Goal: Information Seeking & Learning: Learn about a topic

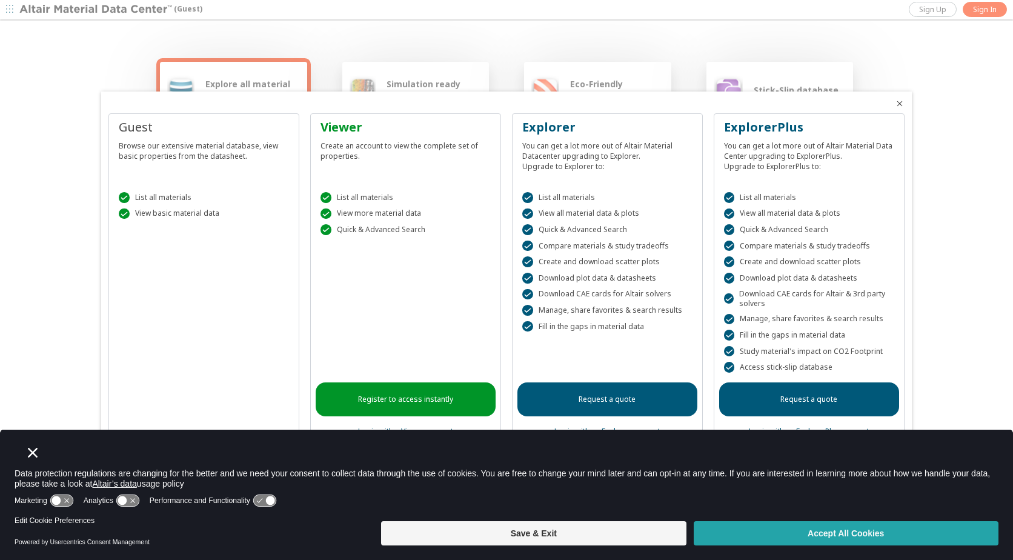
click at [767, 537] on button "Accept All Cookies" at bounding box center [846, 533] width 305 height 24
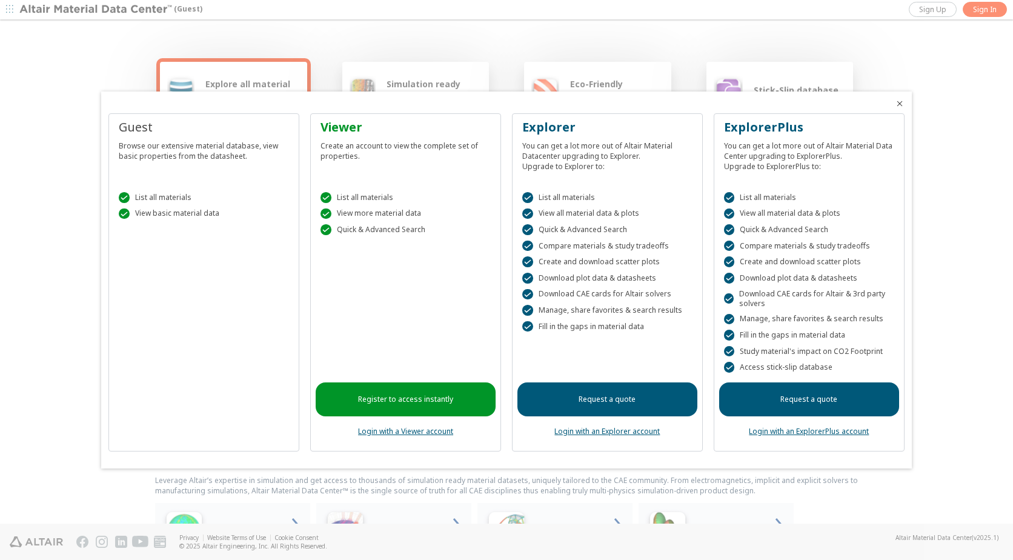
click at [407, 433] on link "Login with a Viewer account" at bounding box center [405, 431] width 95 height 10
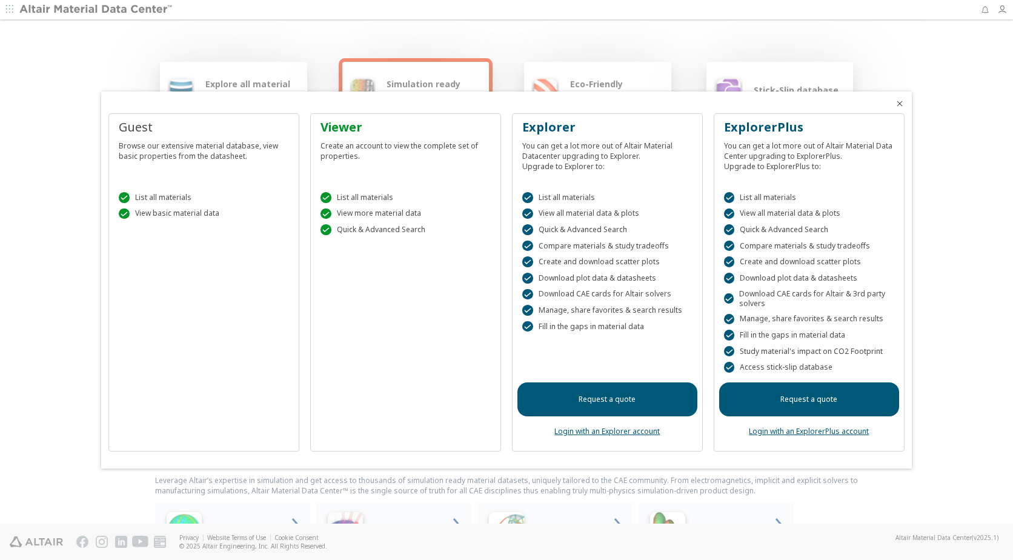
click at [897, 104] on icon "Close" at bounding box center [900, 104] width 10 height 10
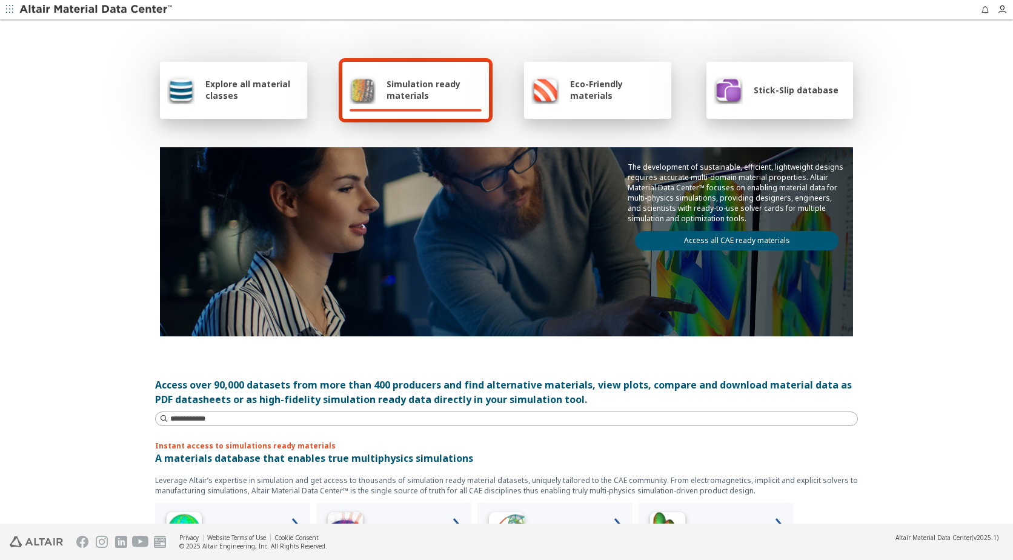
click at [761, 95] on span "Stick-Slip database" at bounding box center [796, 90] width 85 height 12
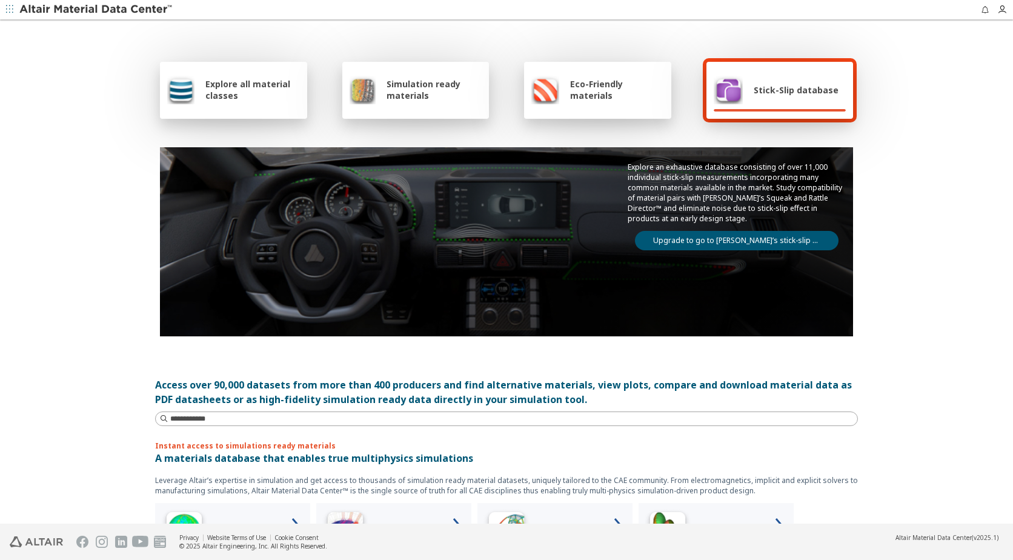
click at [780, 89] on span "Stick-Slip database" at bounding box center [796, 90] width 85 height 12
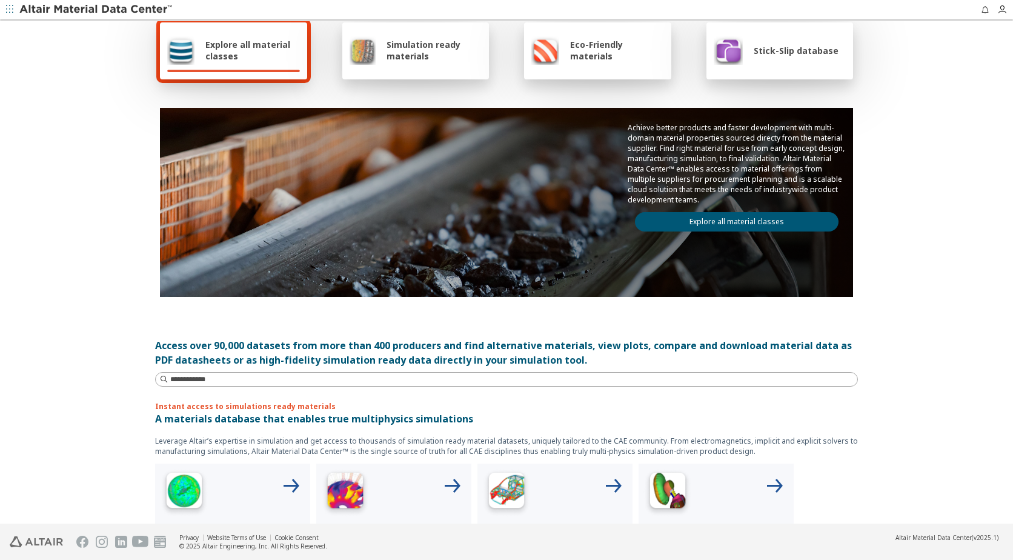
scroll to position [61, 0]
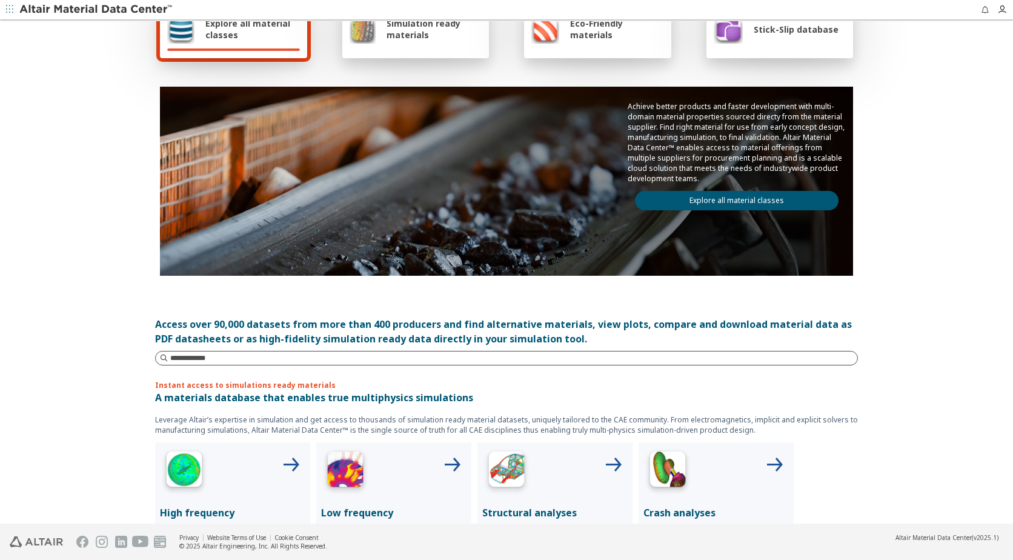
click at [218, 358] on input at bounding box center [513, 358] width 687 height 12
click at [124, 352] on div "Explore all material classes Simulation ready materials Eco-Friendly materials …" at bounding box center [506, 212] width 1013 height 503
click at [401, 42] on div "Simulation ready materials" at bounding box center [416, 29] width 133 height 29
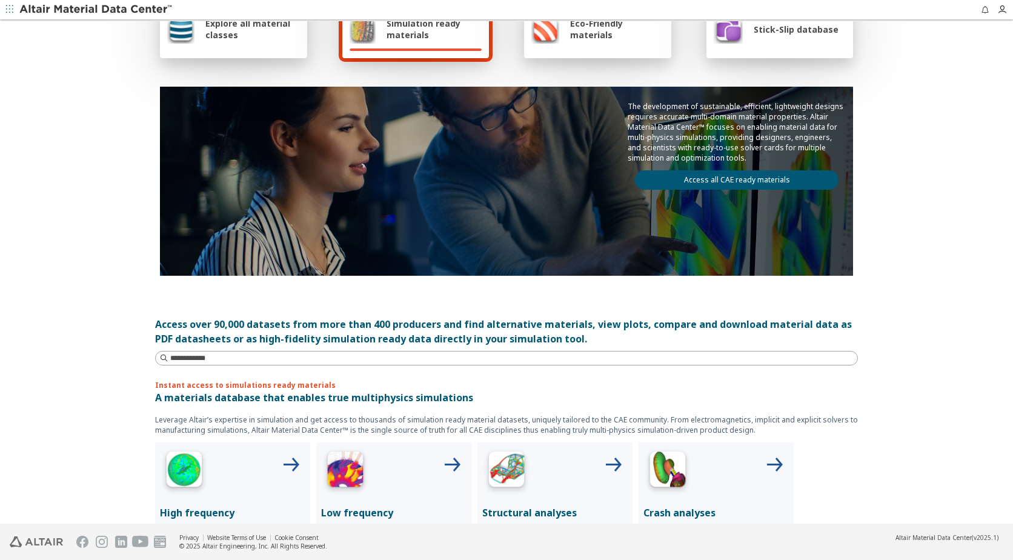
click at [762, 38] on div "Stick-Slip database" at bounding box center [776, 29] width 125 height 29
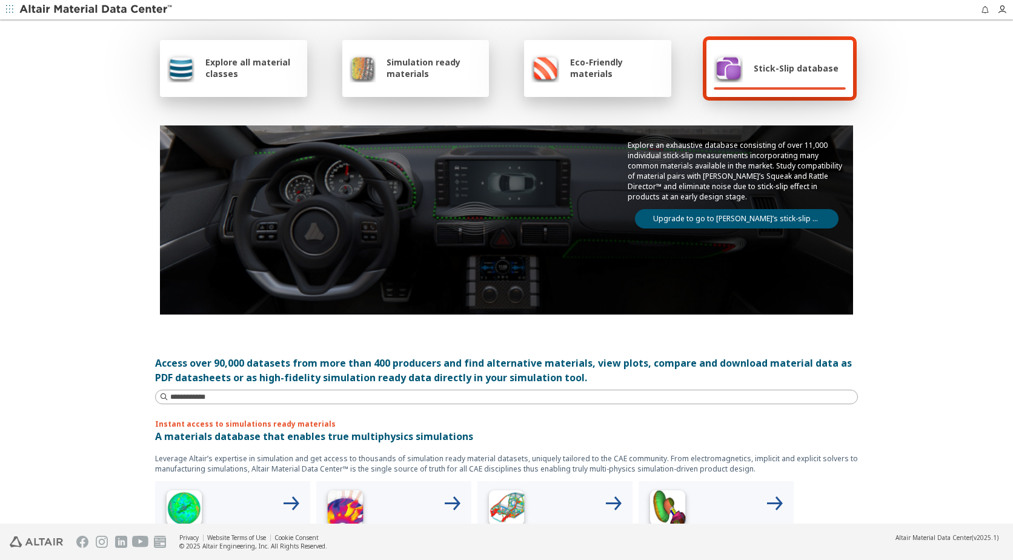
scroll to position [0, 0]
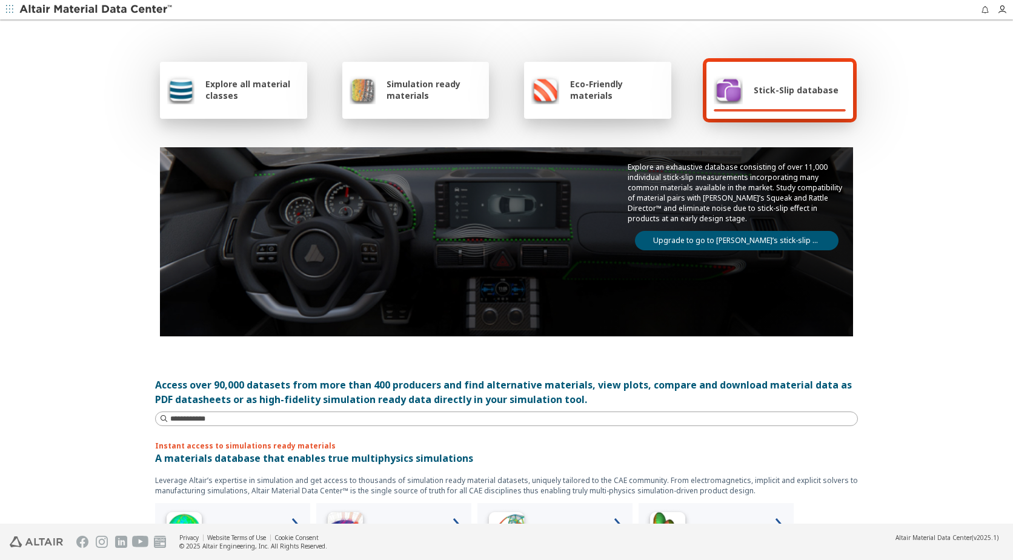
click at [714, 242] on link "Upgrade to go to Altair’s stick-slip database" at bounding box center [737, 240] width 204 height 19
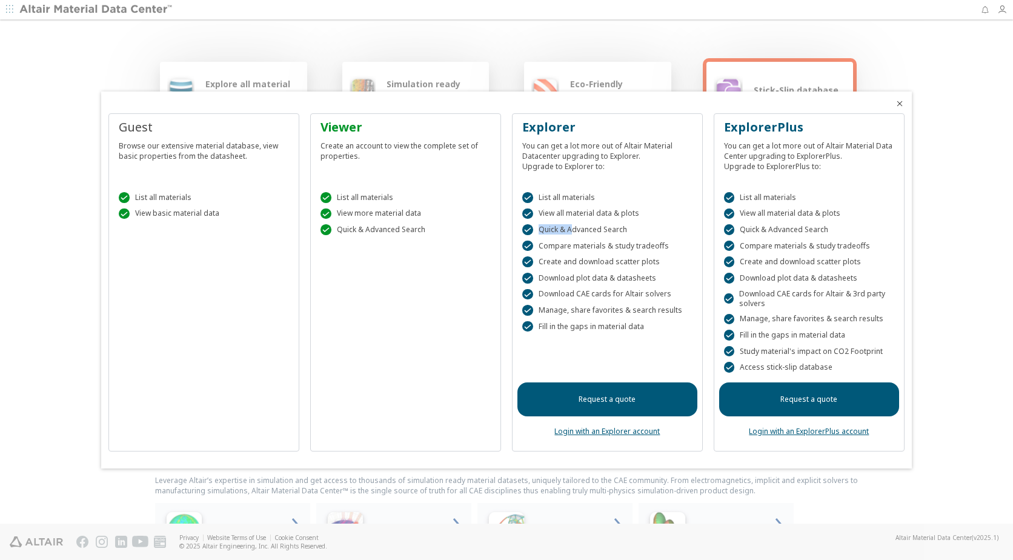
drag, startPoint x: 543, startPoint y: 230, endPoint x: 571, endPoint y: 230, distance: 28.5
click at [571, 230] on div " Quick & Advanced Search" at bounding box center [607, 229] width 170 height 11
drag, startPoint x: 571, startPoint y: 230, endPoint x: 544, endPoint y: 242, distance: 30.2
click at [553, 242] on div " Compare materials & study tradeoffs" at bounding box center [607, 246] width 170 height 11
drag, startPoint x: 536, startPoint y: 243, endPoint x: 673, endPoint y: 248, distance: 137.0
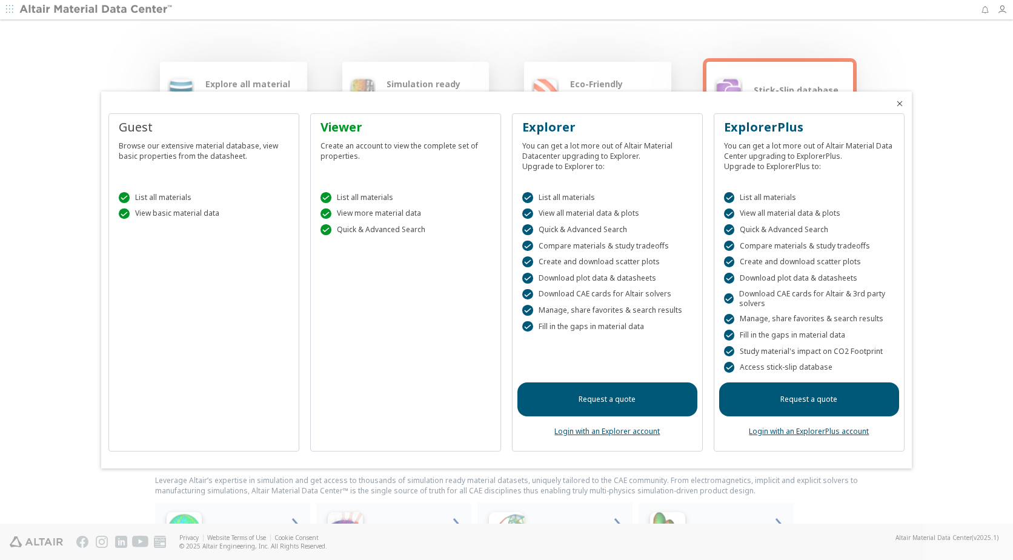
click at [673, 248] on div " Compare materials & study tradeoffs" at bounding box center [607, 246] width 170 height 11
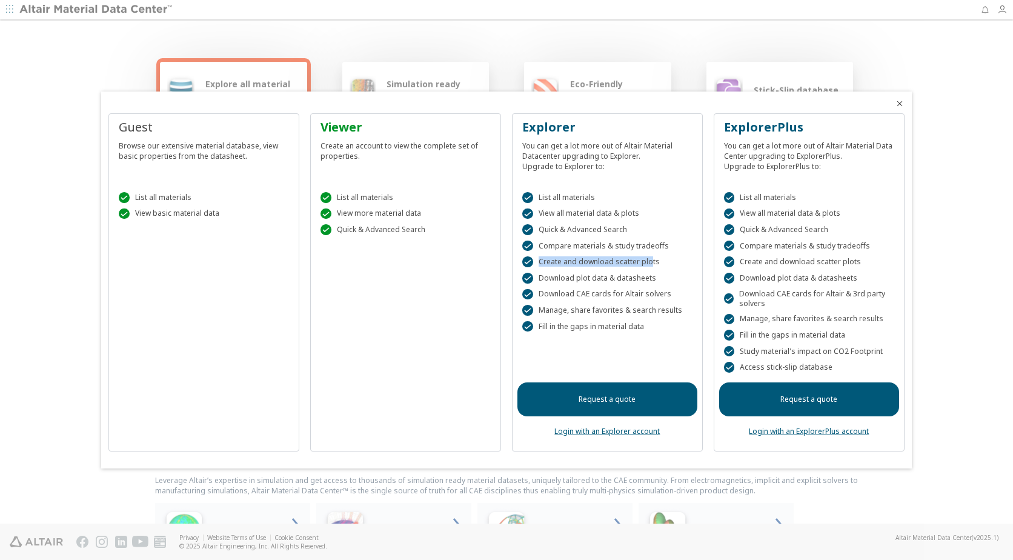
drag, startPoint x: 547, startPoint y: 261, endPoint x: 647, endPoint y: 262, distance: 100.6
click at [647, 262] on div " Create and download scatter plots" at bounding box center [607, 261] width 170 height 11
drag, startPoint x: 547, startPoint y: 279, endPoint x: 651, endPoint y: 280, distance: 104.8
click at [651, 280] on div " Download plot data & datasheets" at bounding box center [607, 278] width 170 height 11
drag, startPoint x: 651, startPoint y: 280, endPoint x: 547, endPoint y: 299, distance: 106.5
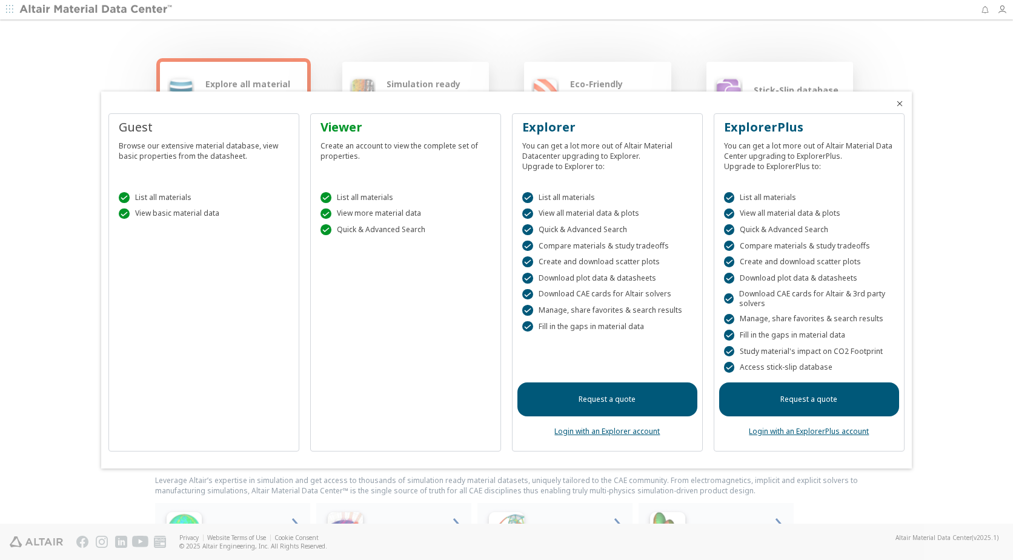
click at [547, 299] on div " Download CAE cards for Altair solvers" at bounding box center [607, 294] width 170 height 11
drag, startPoint x: 539, startPoint y: 296, endPoint x: 656, endPoint y: 298, distance: 117.0
click at [656, 298] on div " Download CAE cards for Altair solvers" at bounding box center [607, 294] width 170 height 11
drag, startPoint x: 656, startPoint y: 298, endPoint x: 613, endPoint y: 308, distance: 44.4
click at [613, 308] on div " Manage, share favorites & search results" at bounding box center [607, 310] width 170 height 11
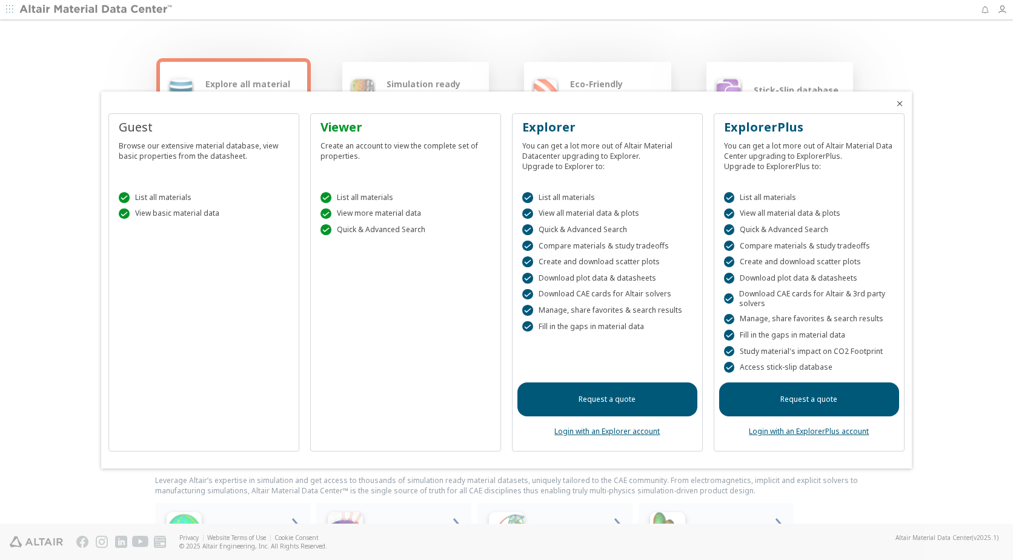
click at [598, 327] on div " Fill in the gaps in material data" at bounding box center [607, 326] width 170 height 11
drag, startPoint x: 747, startPoint y: 368, endPoint x: 800, endPoint y: 366, distance: 53.4
click at [800, 366] on div " Access stick-slip database" at bounding box center [809, 367] width 170 height 11
drag, startPoint x: 800, startPoint y: 366, endPoint x: 771, endPoint y: 366, distance: 29.1
click at [771, 366] on div " Access stick-slip database" at bounding box center [809, 367] width 170 height 11
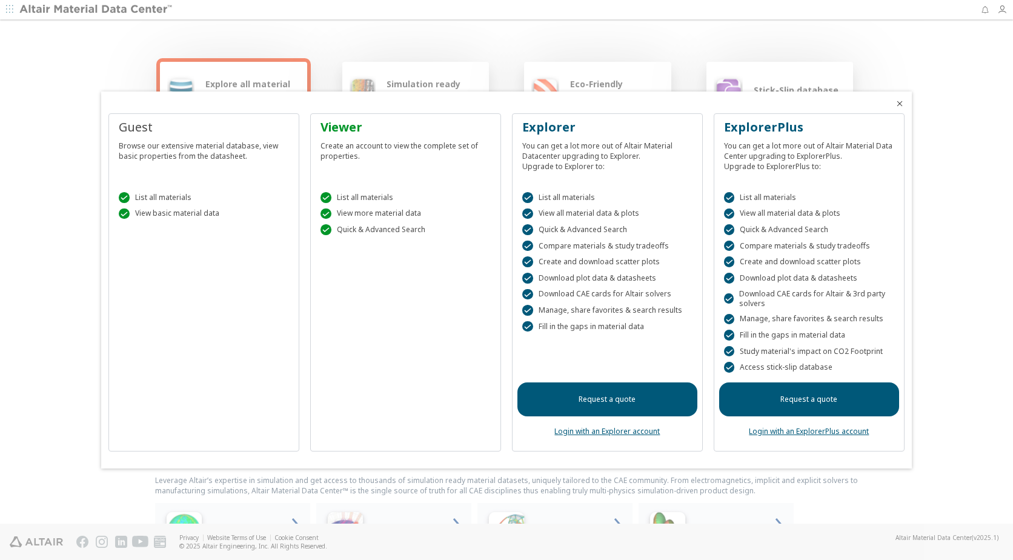
click at [808, 364] on div " Access stick-slip database" at bounding box center [809, 367] width 170 height 11
drag, startPoint x: 741, startPoint y: 368, endPoint x: 827, endPoint y: 370, distance: 86.1
click at [827, 370] on div " Access stick-slip database" at bounding box center [809, 367] width 170 height 11
drag, startPoint x: 827, startPoint y: 370, endPoint x: 809, endPoint y: 224, distance: 147.1
click at [802, 244] on div " Compare materials & study tradeoffs" at bounding box center [809, 246] width 170 height 11
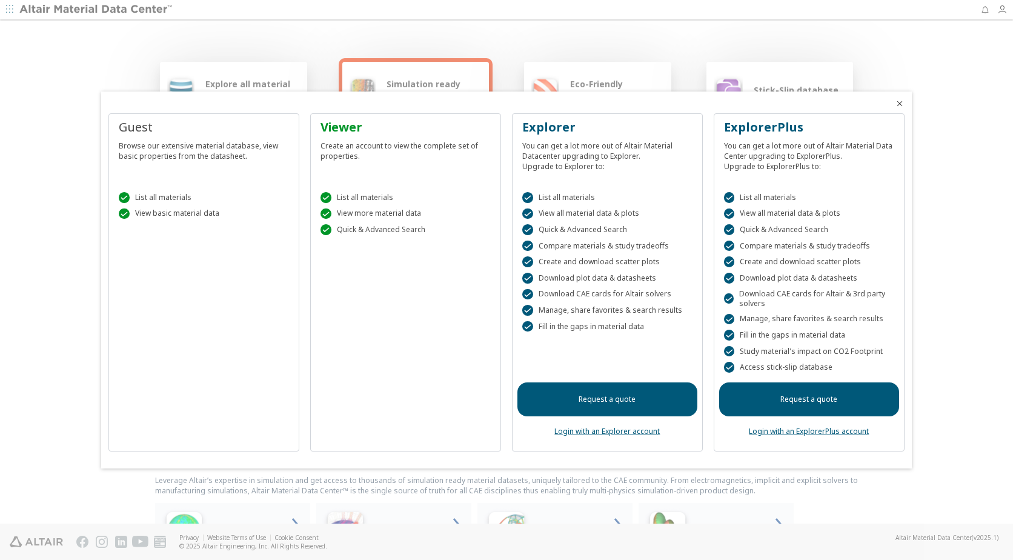
click at [897, 105] on icon "Close" at bounding box center [900, 104] width 10 height 10
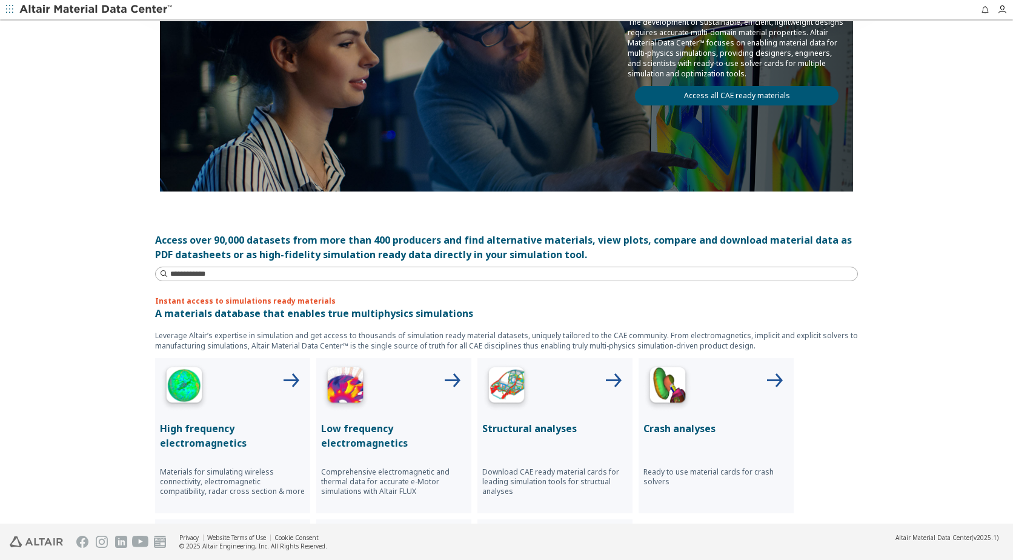
scroll to position [35, 0]
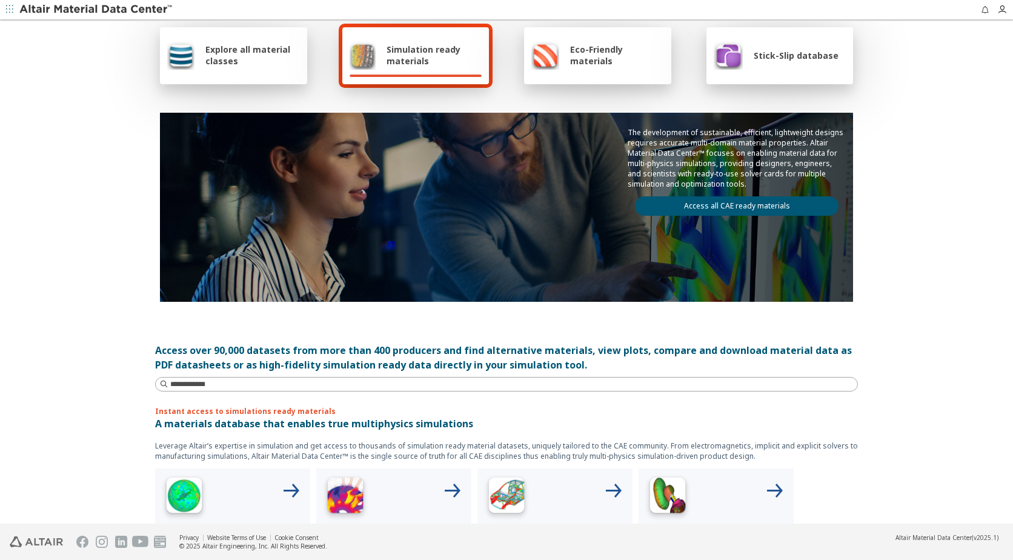
click at [718, 57] on img at bounding box center [728, 55] width 29 height 29
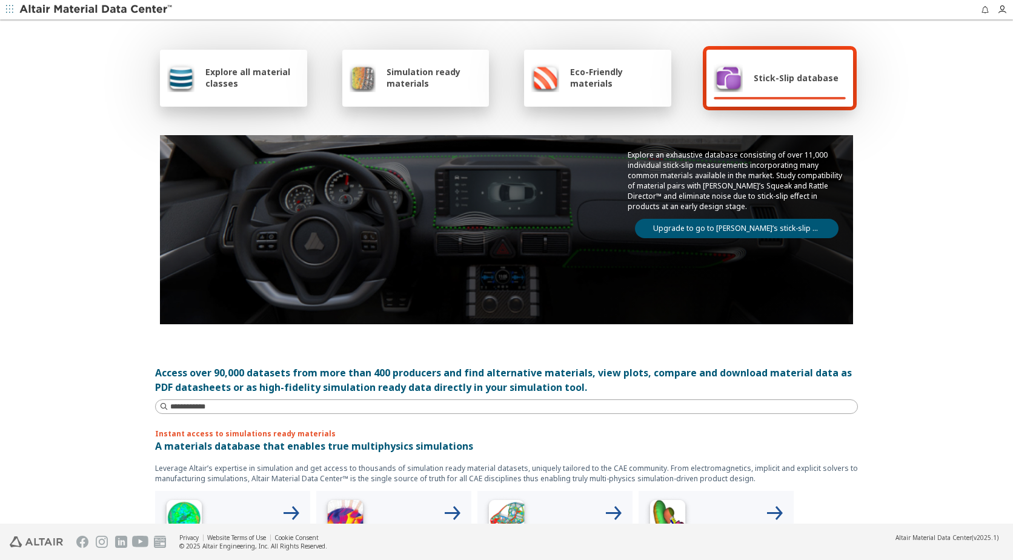
scroll to position [0, 0]
